Goal: Transaction & Acquisition: Book appointment/travel/reservation

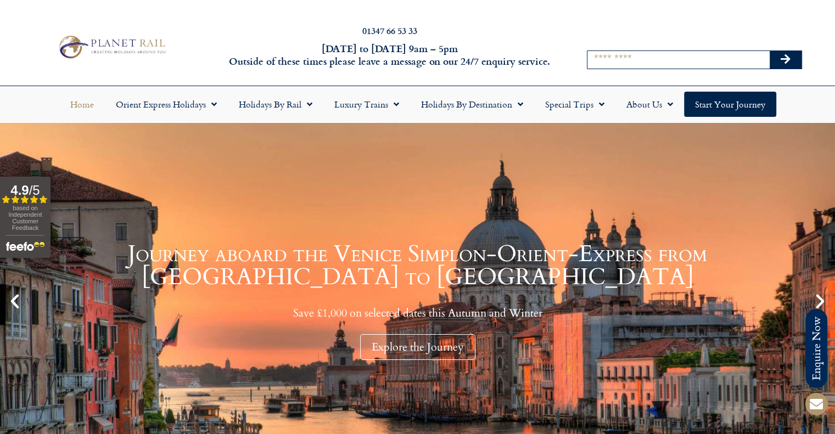
click at [672, 38] on div "Search" at bounding box center [695, 46] width 276 height 77
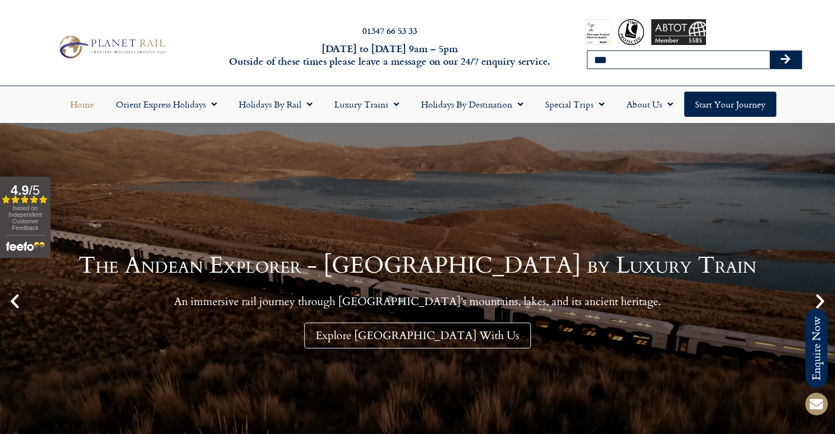
type input "**********"
click at [789, 57] on icon "Search" at bounding box center [786, 59] width 10 height 11
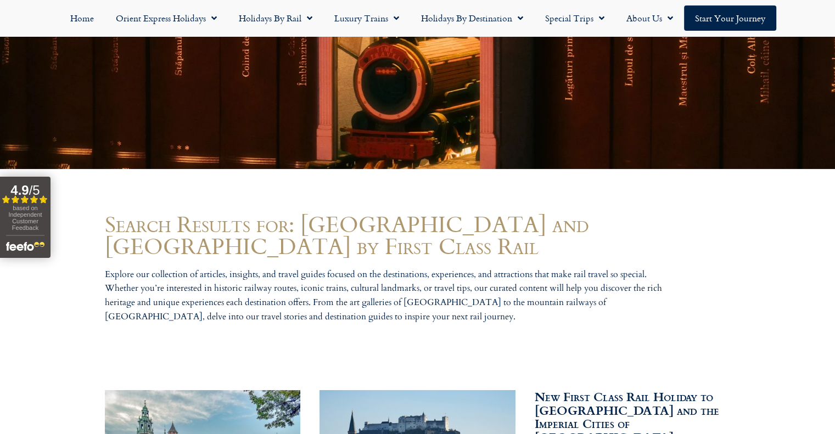
scroll to position [494, 0]
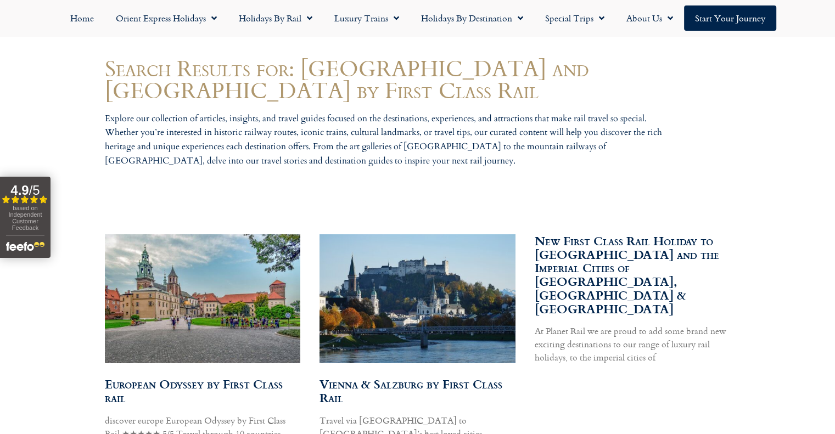
click at [347, 375] on link "Vienna & Salzburg by First Class Rail" at bounding box center [411, 391] width 183 height 32
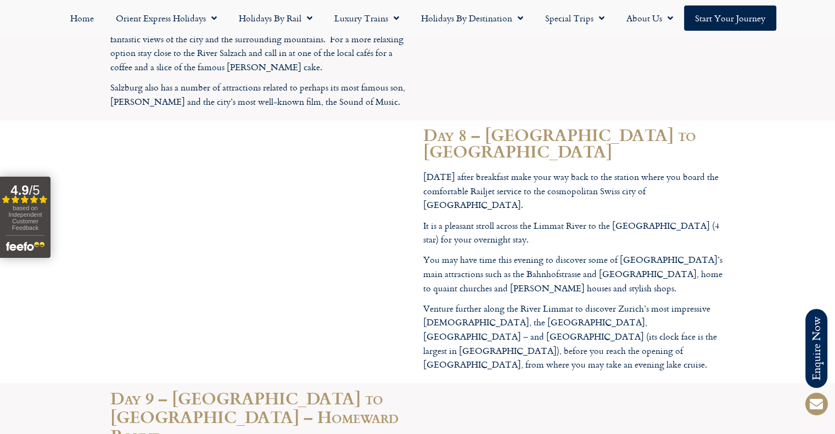
scroll to position [2416, 0]
